Goal: Transaction & Acquisition: Purchase product/service

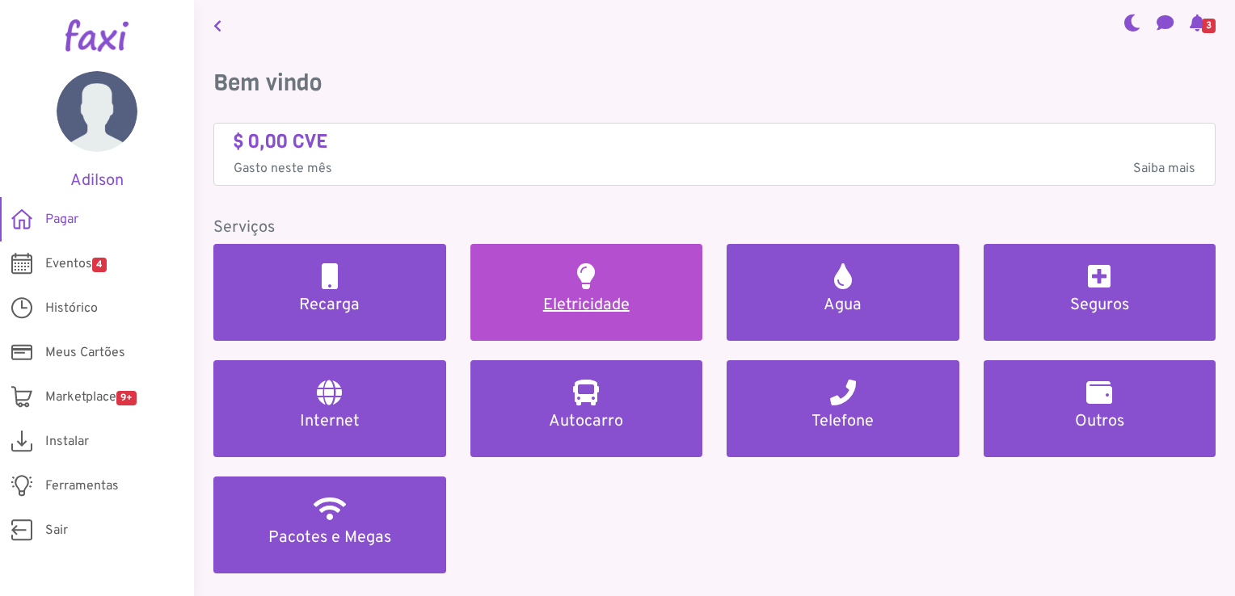
click at [608, 298] on h5 "Eletricidade" at bounding box center [587, 305] width 194 height 19
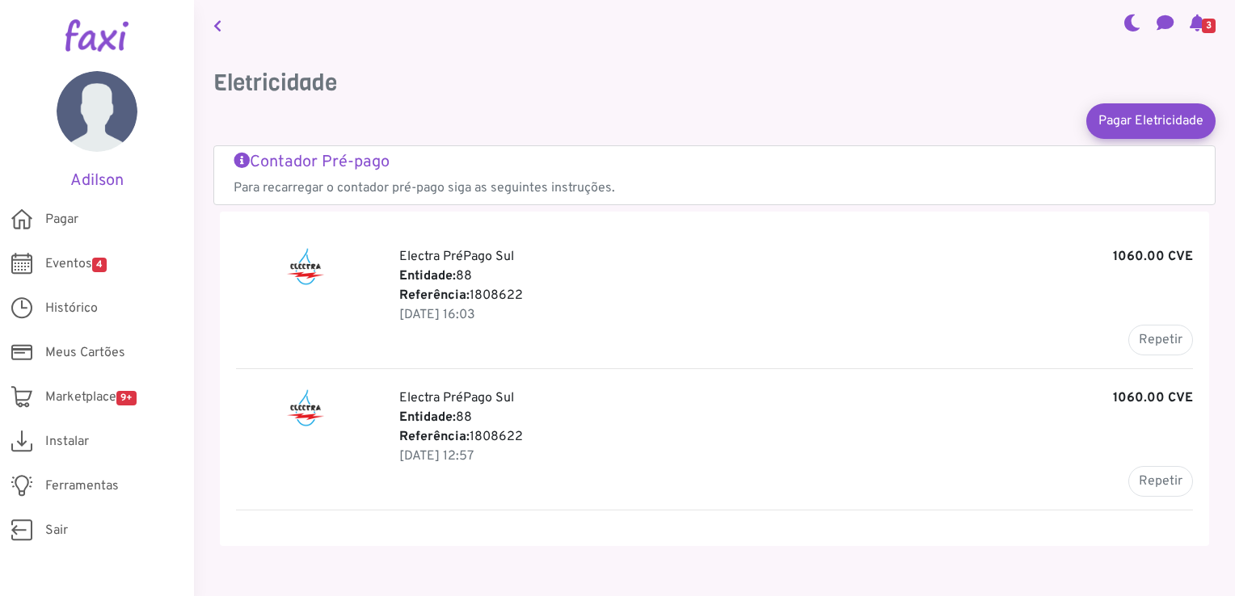
click at [1202, 26] on span "3" at bounding box center [1209, 26] width 14 height 15
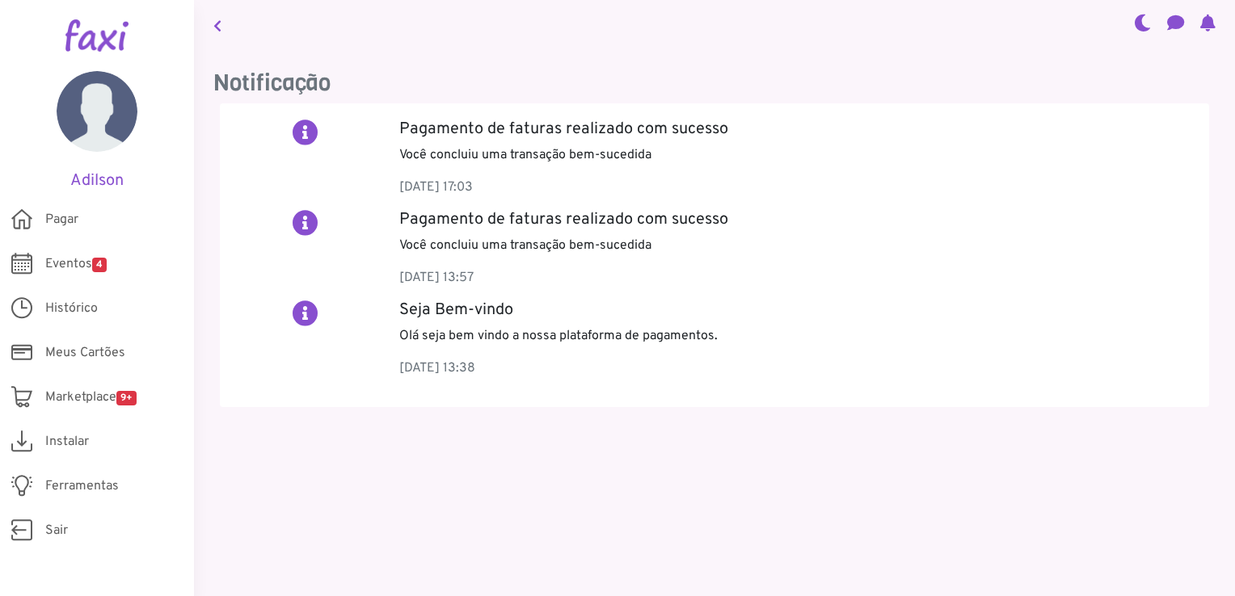
click at [1200, 26] on icon at bounding box center [1207, 22] width 15 height 13
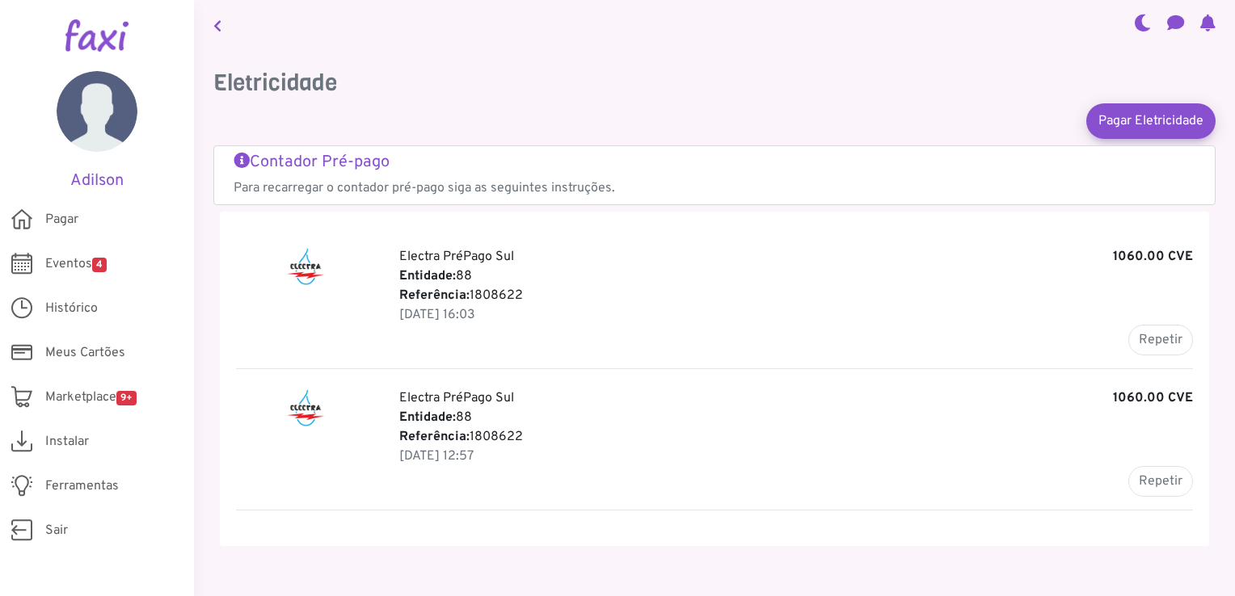
scroll to position [32, 0]
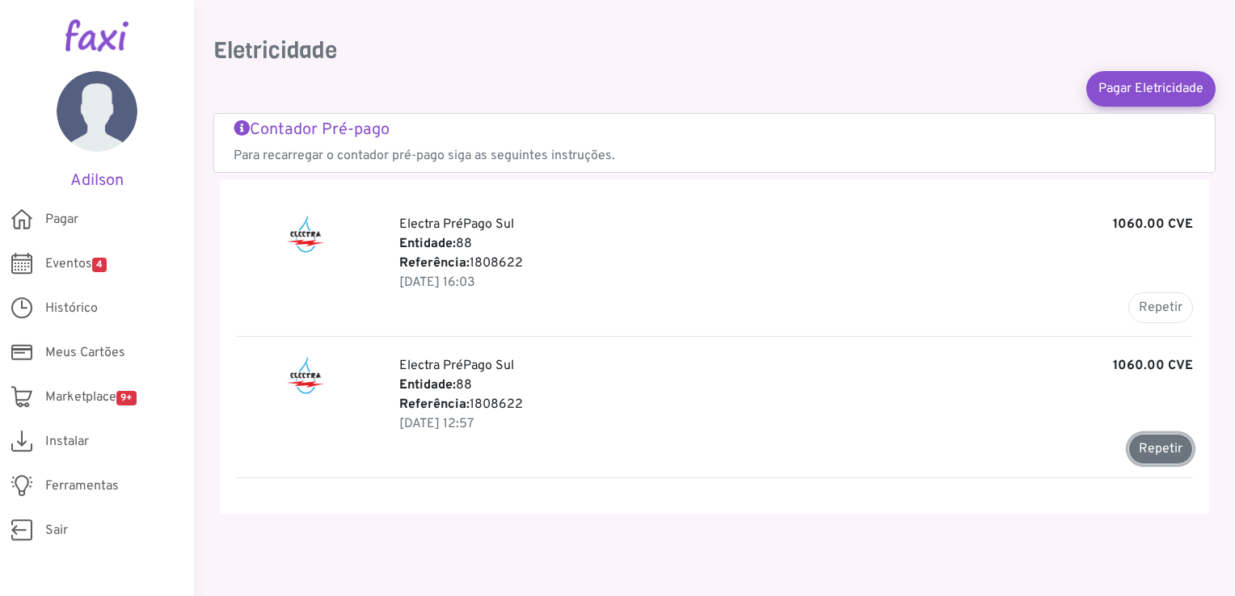
click at [1145, 448] on button "Repetir" at bounding box center [1160, 449] width 65 height 31
type input "*******"
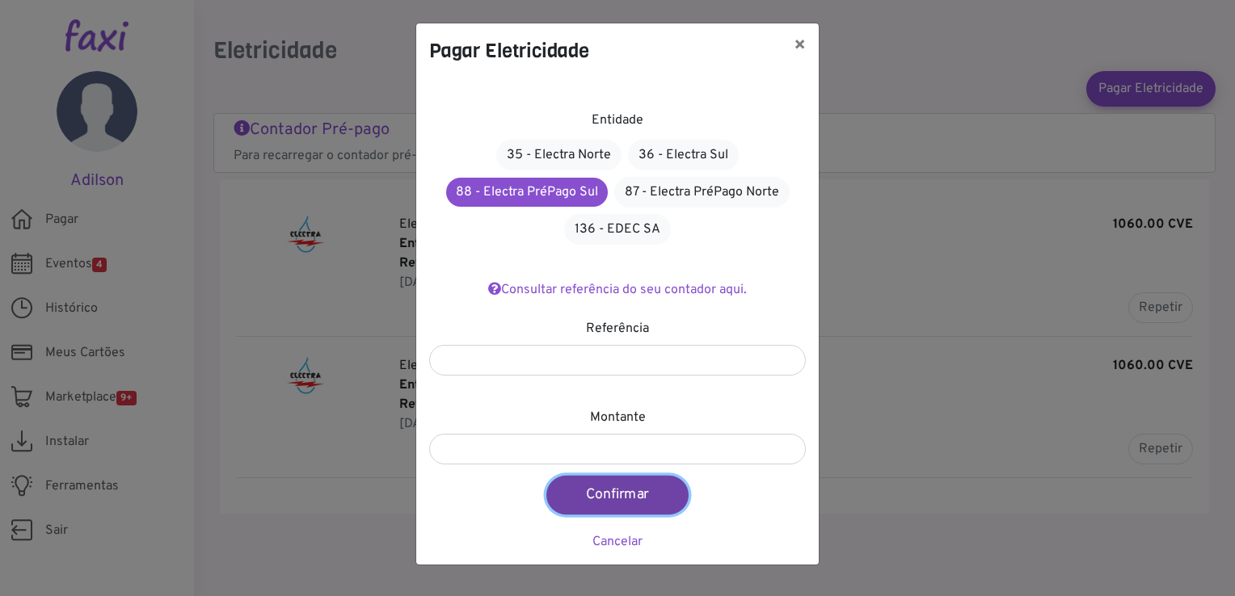
click at [624, 494] on button "Confirmar" at bounding box center [617, 495] width 142 height 39
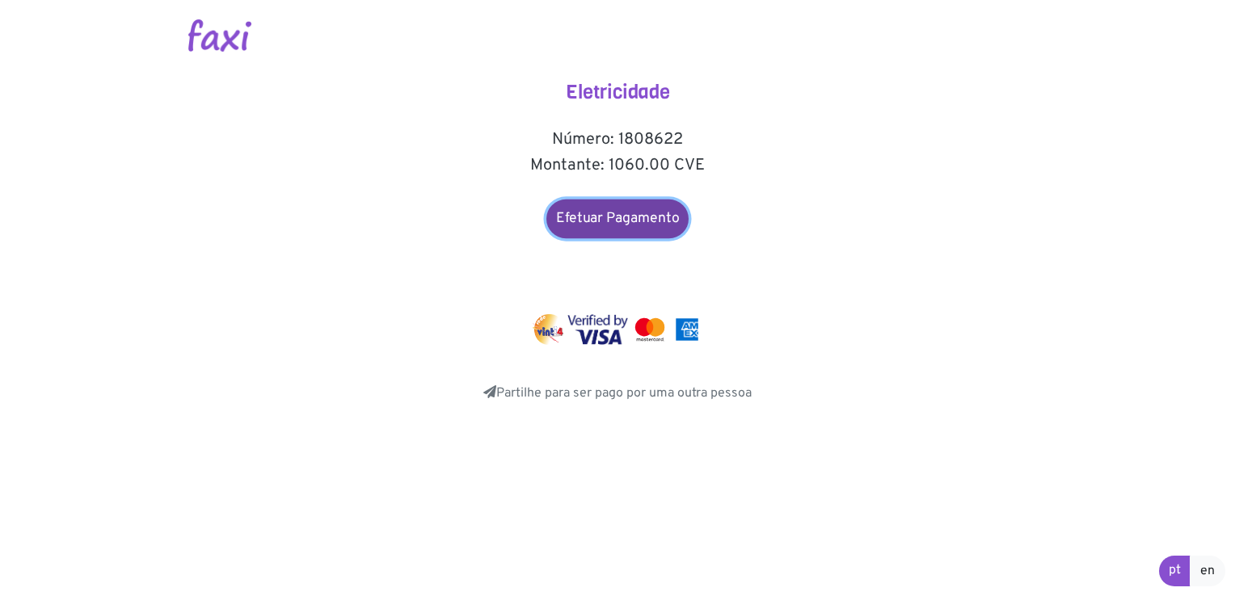
click at [624, 221] on link "Efetuar Pagamento" at bounding box center [617, 219] width 142 height 39
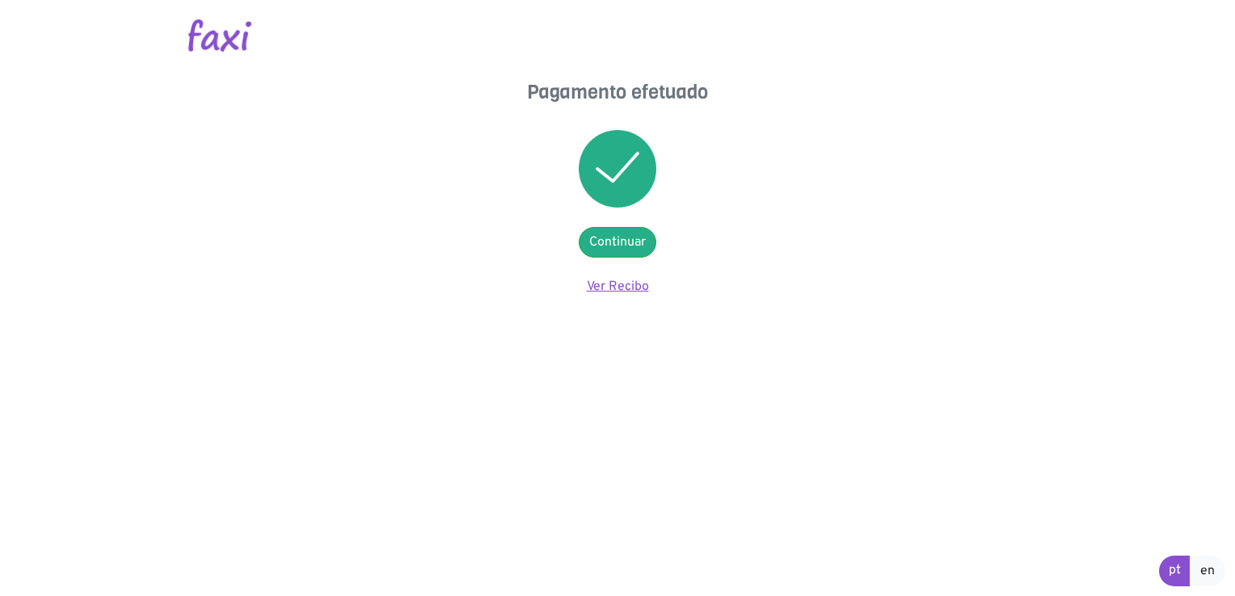
click at [611, 284] on link "Ver Recibo" at bounding box center [618, 287] width 62 height 16
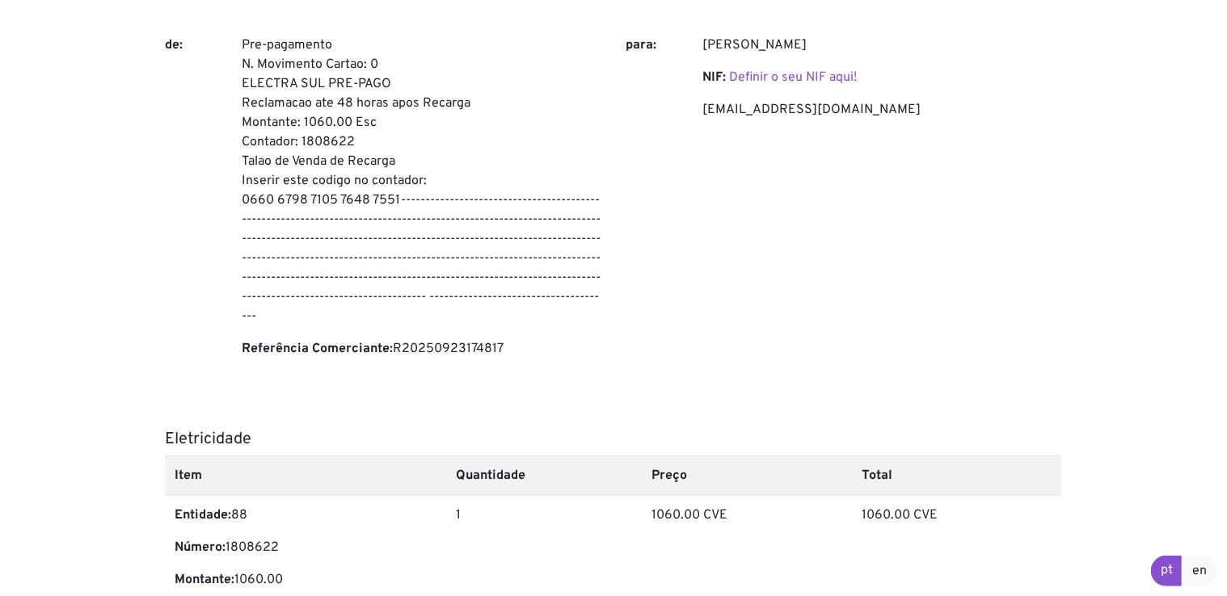
scroll to position [162, 0]
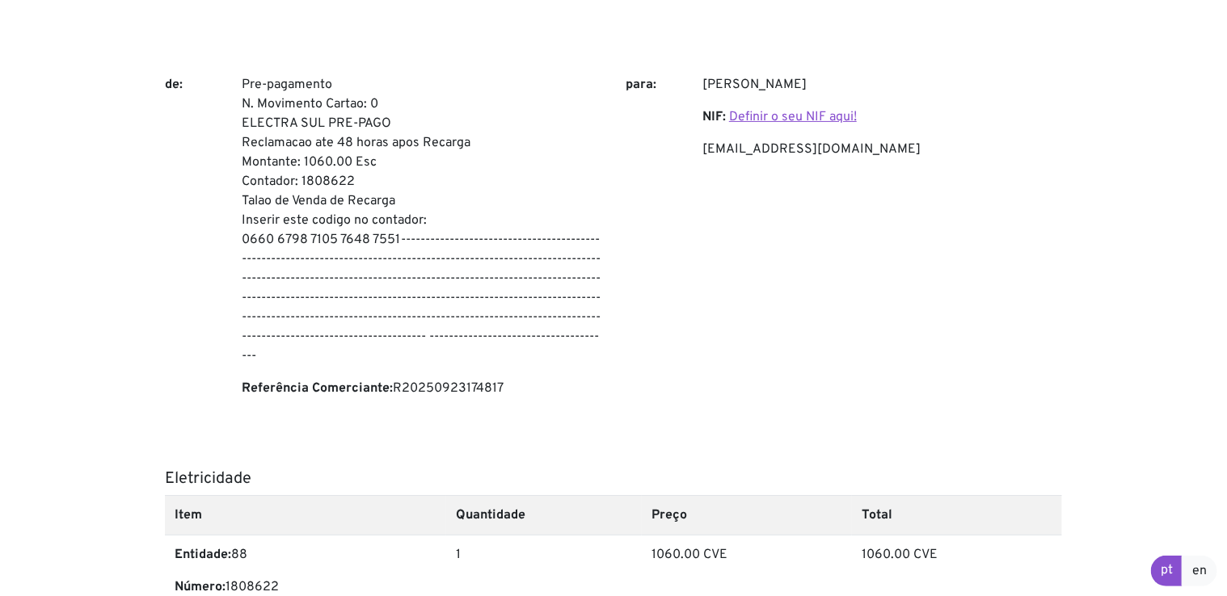
click at [829, 118] on link "Definir o seu NIF aqui!" at bounding box center [793, 117] width 128 height 16
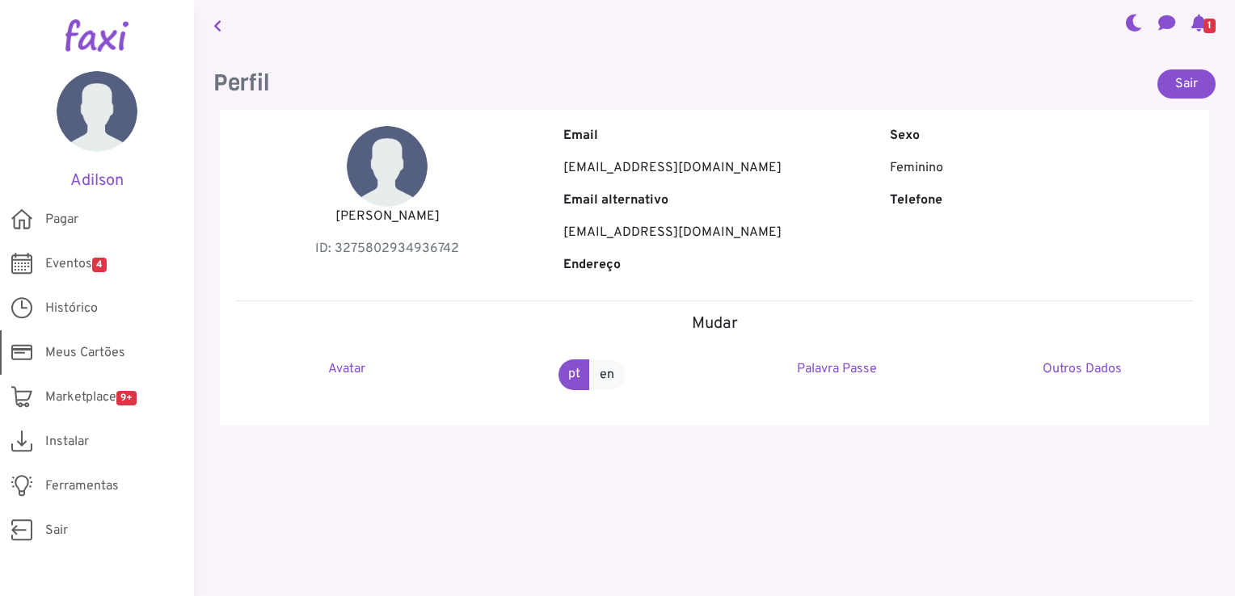
click at [78, 351] on span "Meus Cartões" at bounding box center [85, 352] width 80 height 19
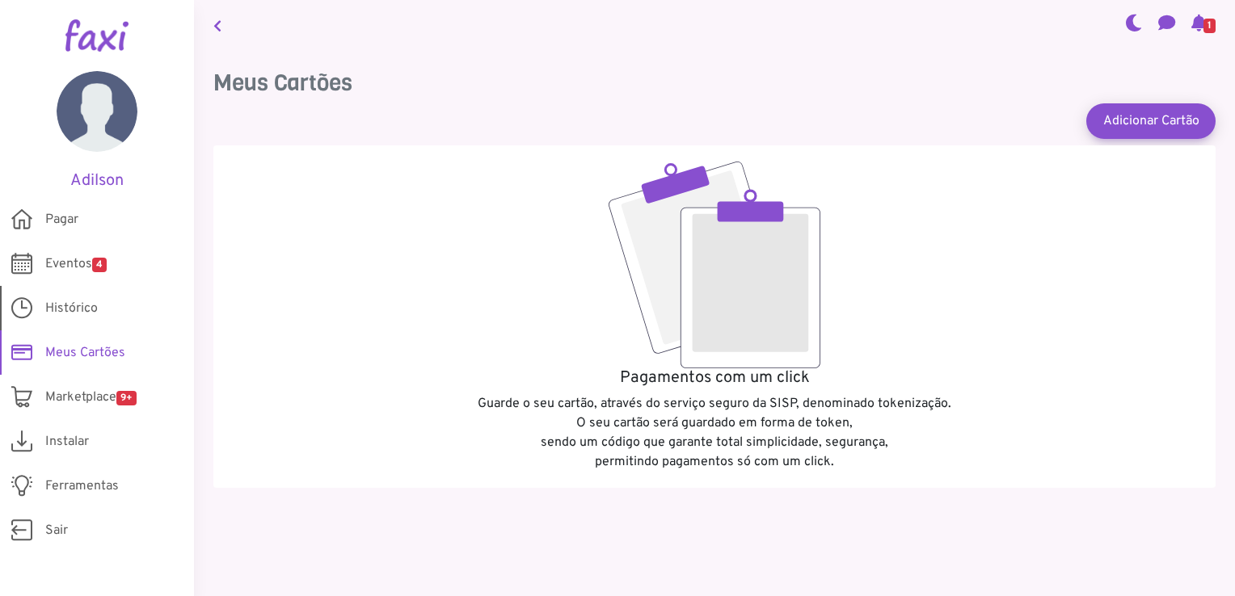
click at [86, 301] on span "Histórico" at bounding box center [71, 308] width 53 height 19
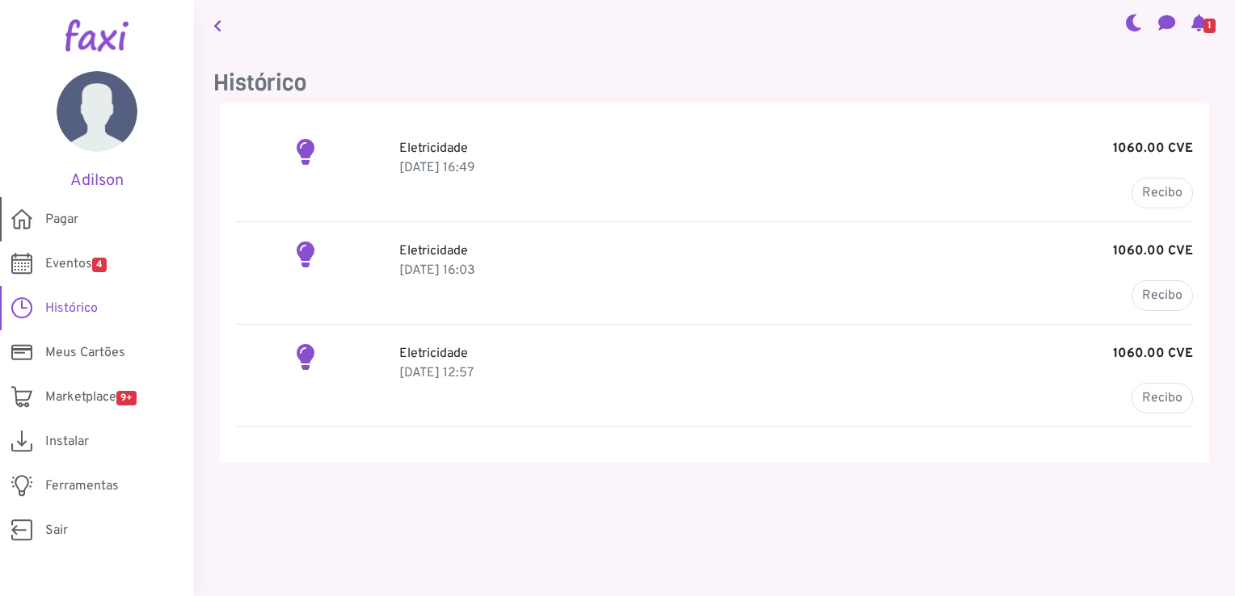
click at [42, 214] on link "Pagar" at bounding box center [97, 219] width 194 height 44
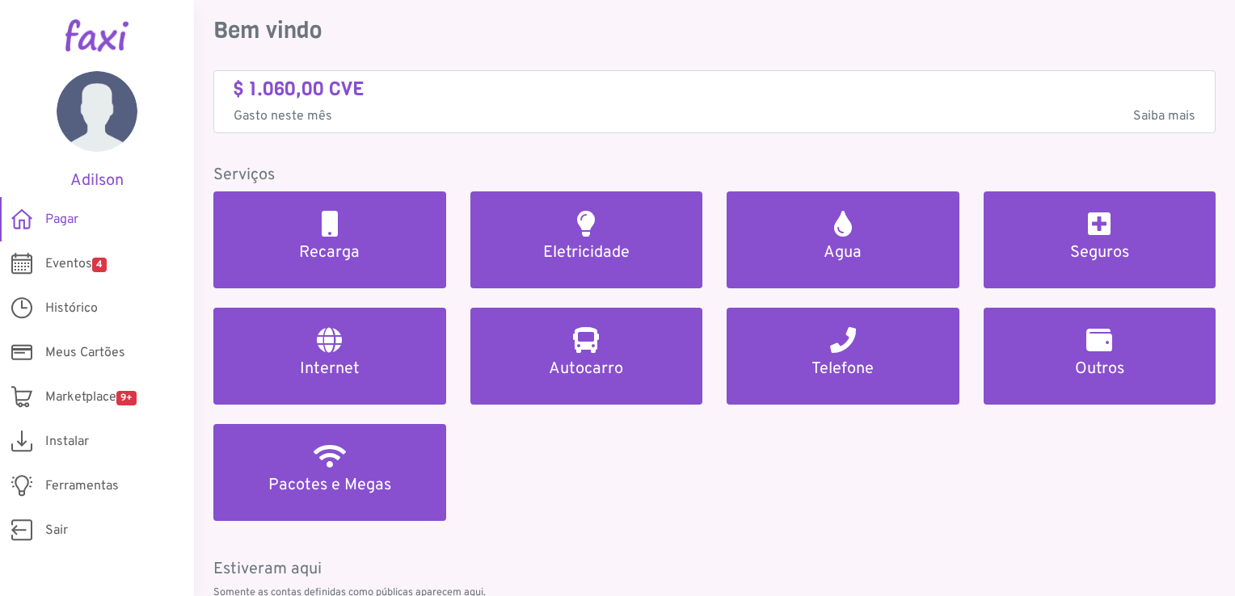
scroll to position [81, 0]
